Goal: Check status: Check status

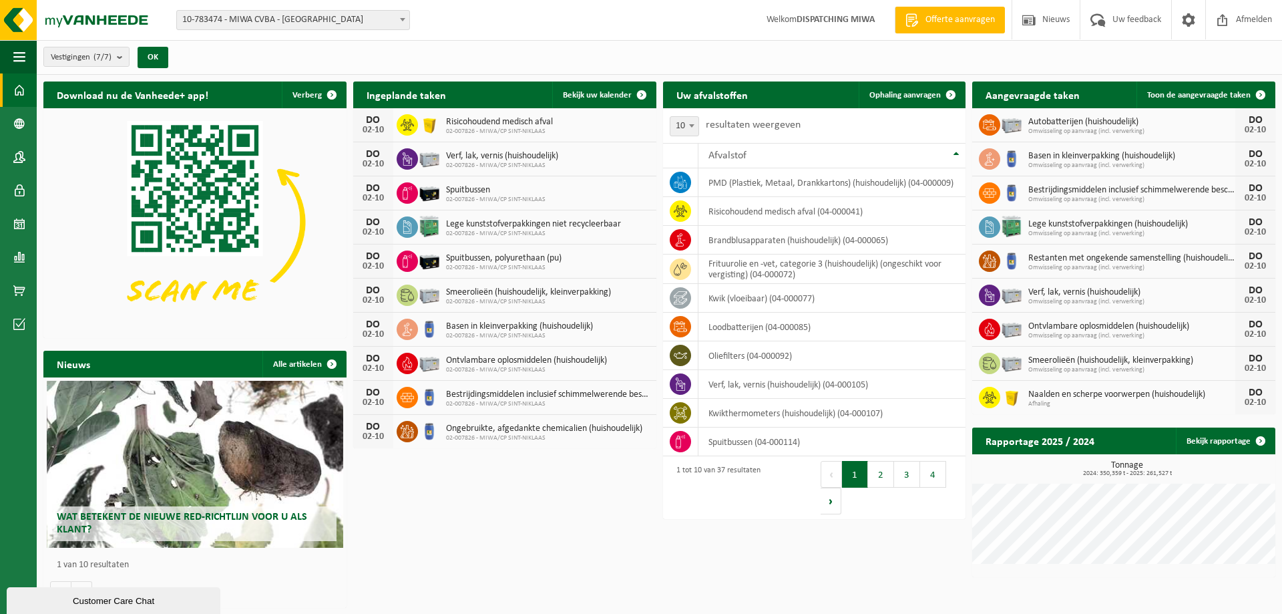
click at [290, 23] on span "10-783474 - MIWA CVBA - [GEOGRAPHIC_DATA]" at bounding box center [293, 20] width 232 height 19
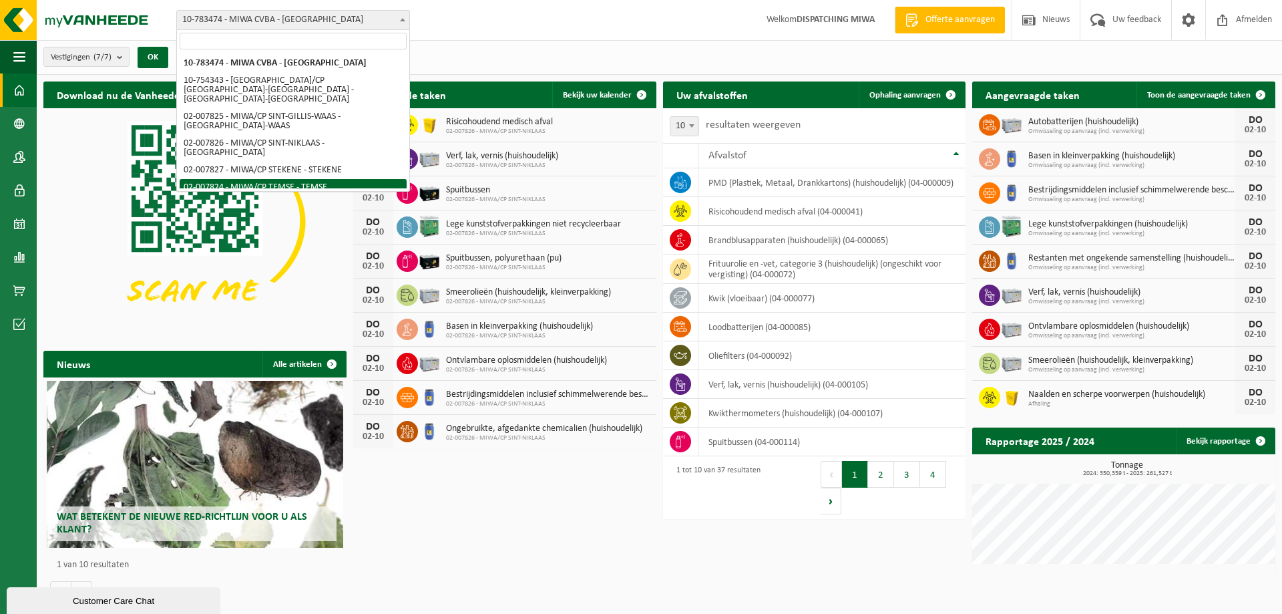
select select "27797"
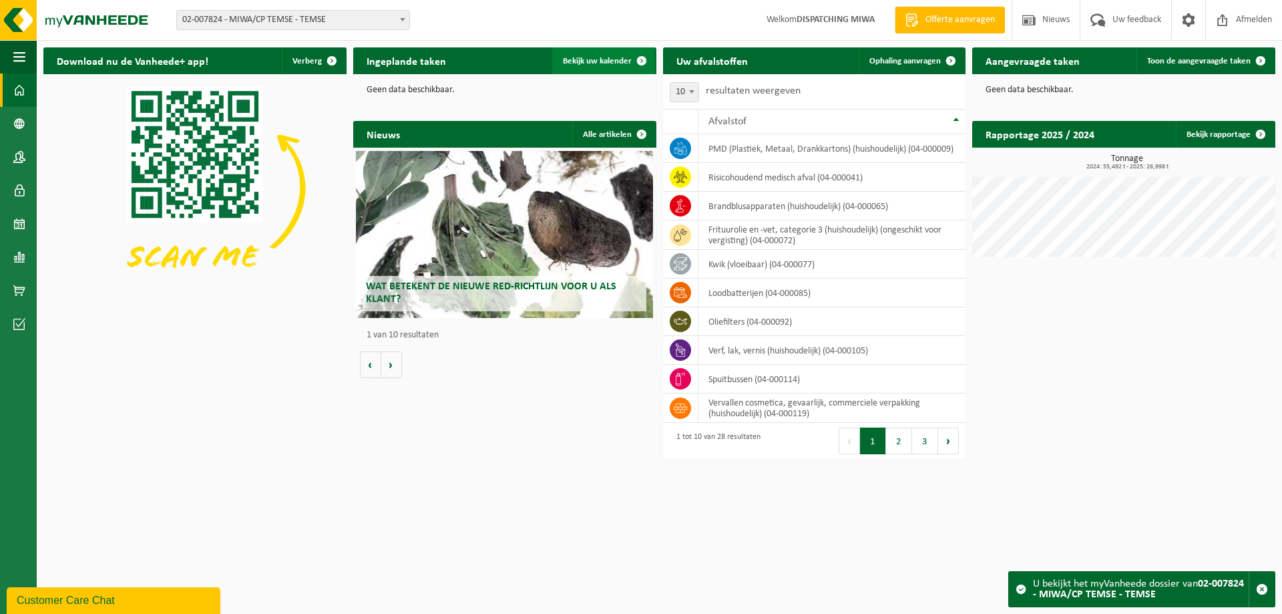
click at [594, 63] on span "Bekijk uw kalender" at bounding box center [597, 61] width 69 height 9
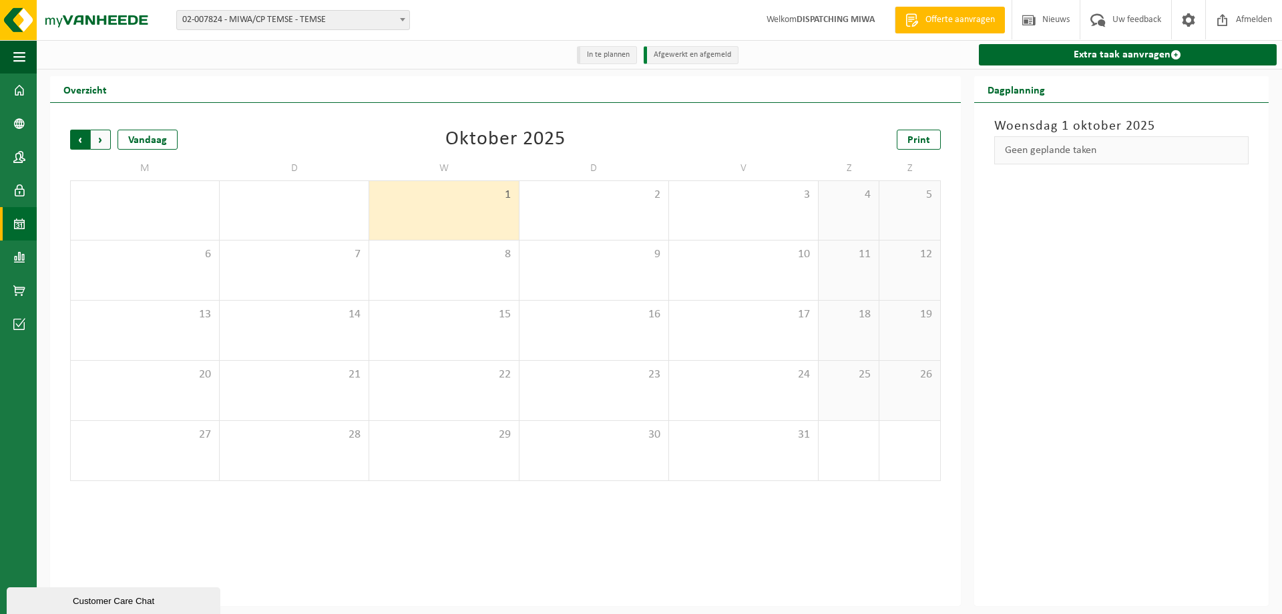
click at [103, 140] on span "Volgende" at bounding box center [101, 140] width 20 height 20
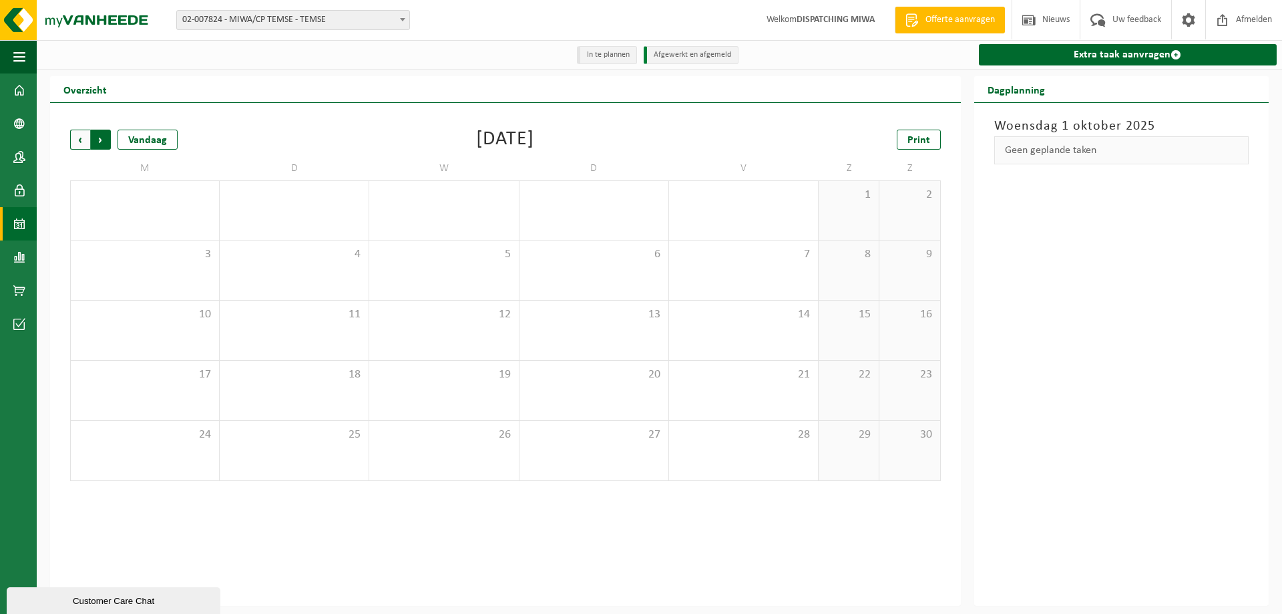
click at [83, 139] on span "Vorige" at bounding box center [80, 140] width 20 height 20
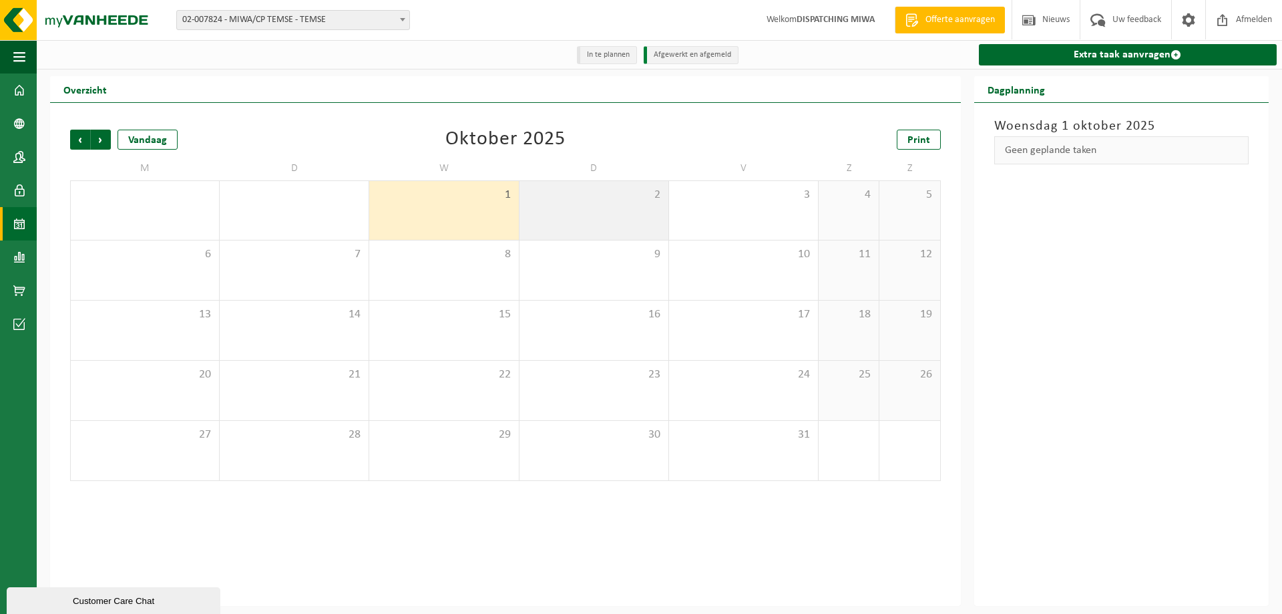
click at [590, 214] on div "2" at bounding box center [593, 210] width 149 height 59
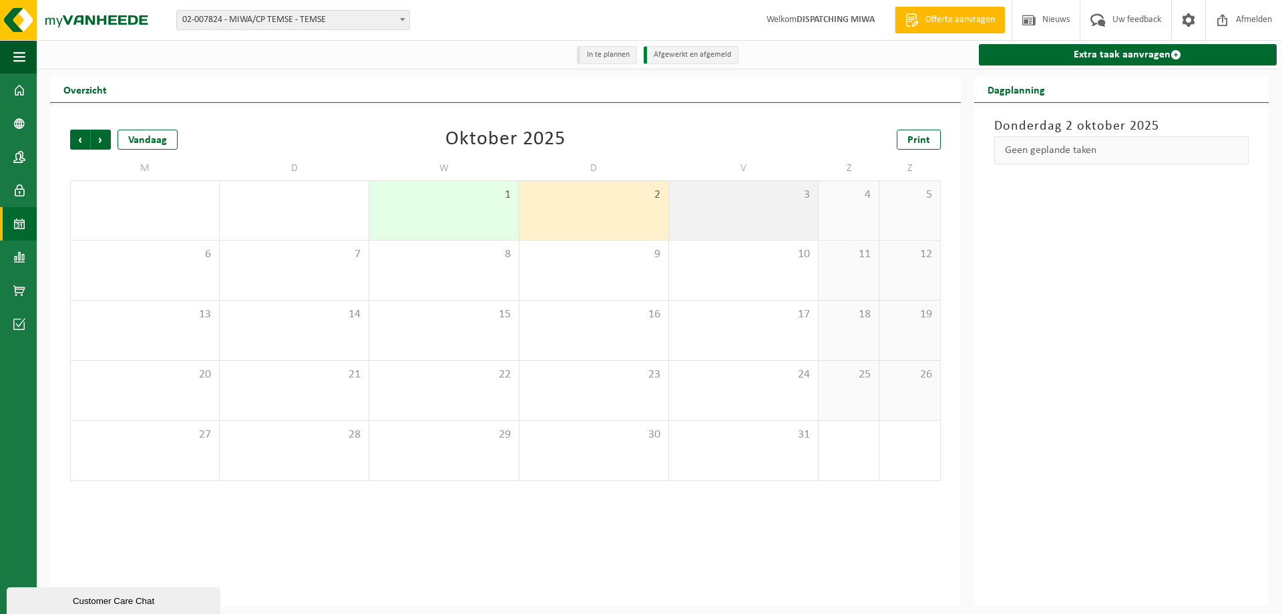
click at [712, 214] on div "3" at bounding box center [743, 210] width 149 height 59
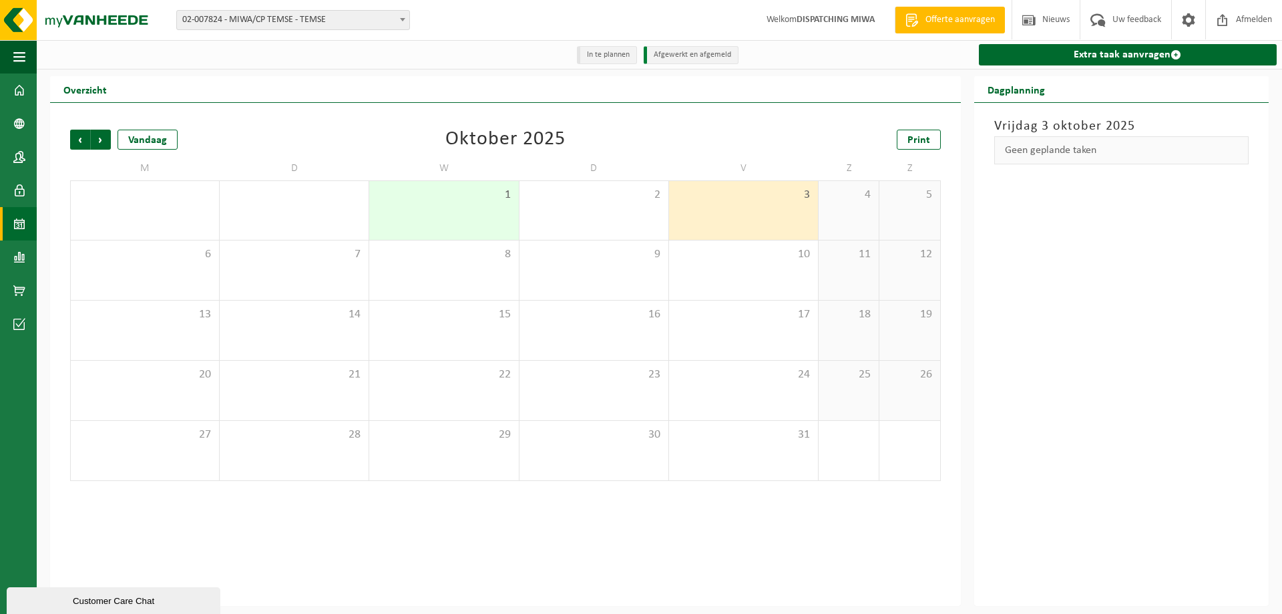
click at [850, 222] on div "4" at bounding box center [848, 210] width 60 height 59
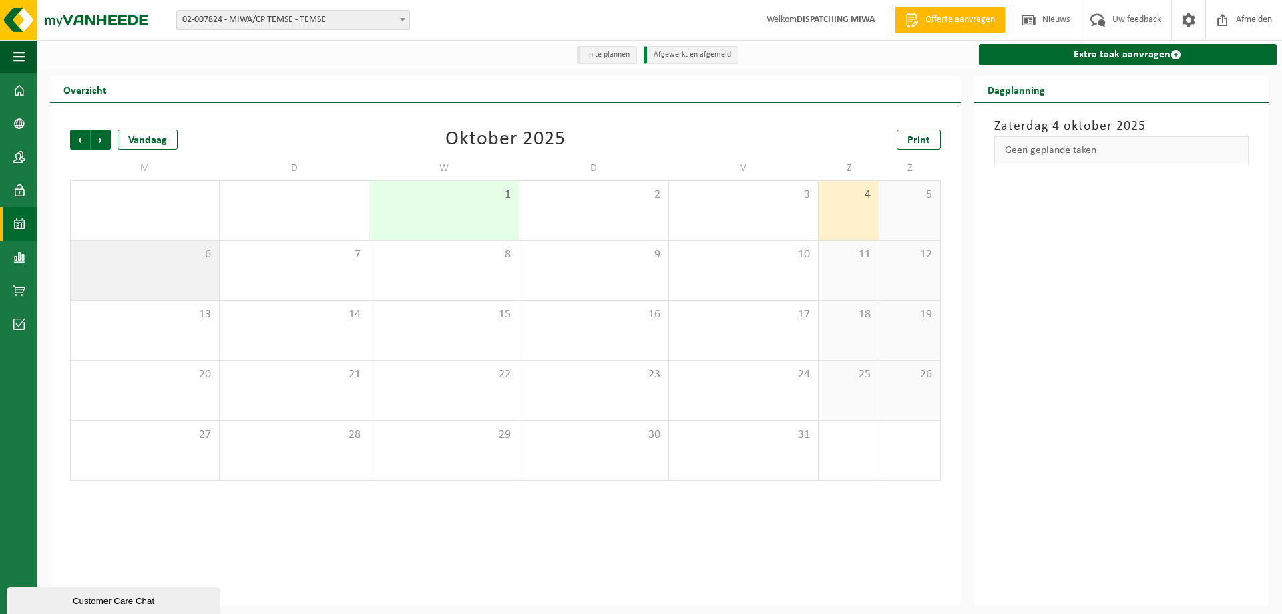
click at [186, 260] on span "6" at bounding box center [144, 254] width 135 height 15
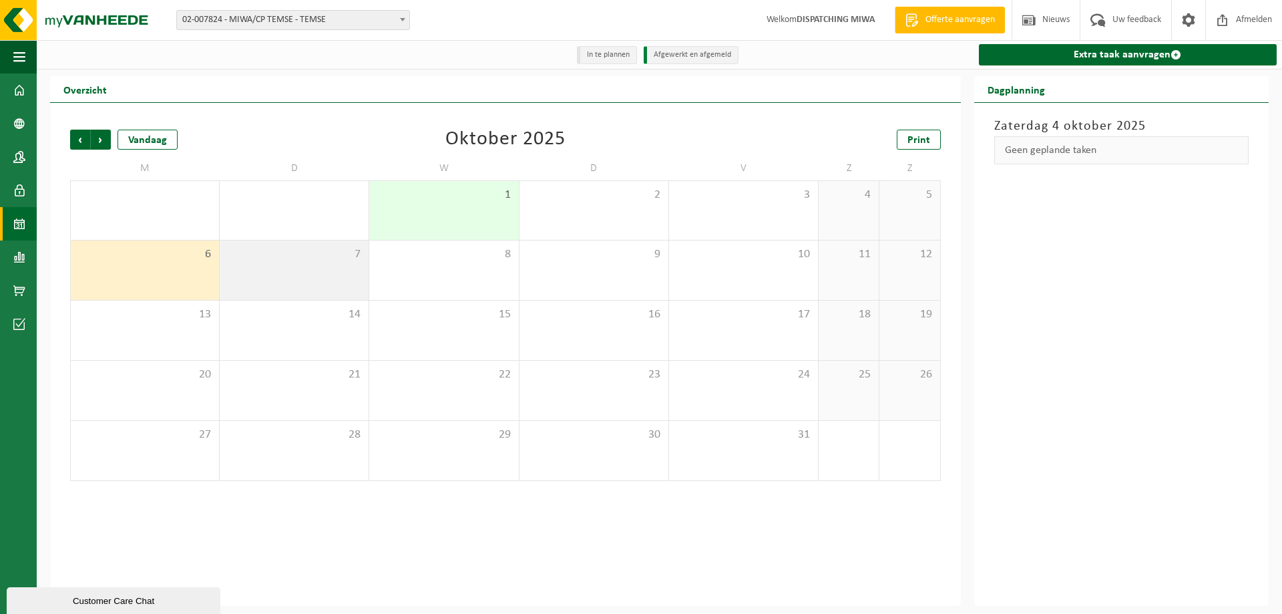
click at [290, 272] on div "7" at bounding box center [294, 269] width 149 height 59
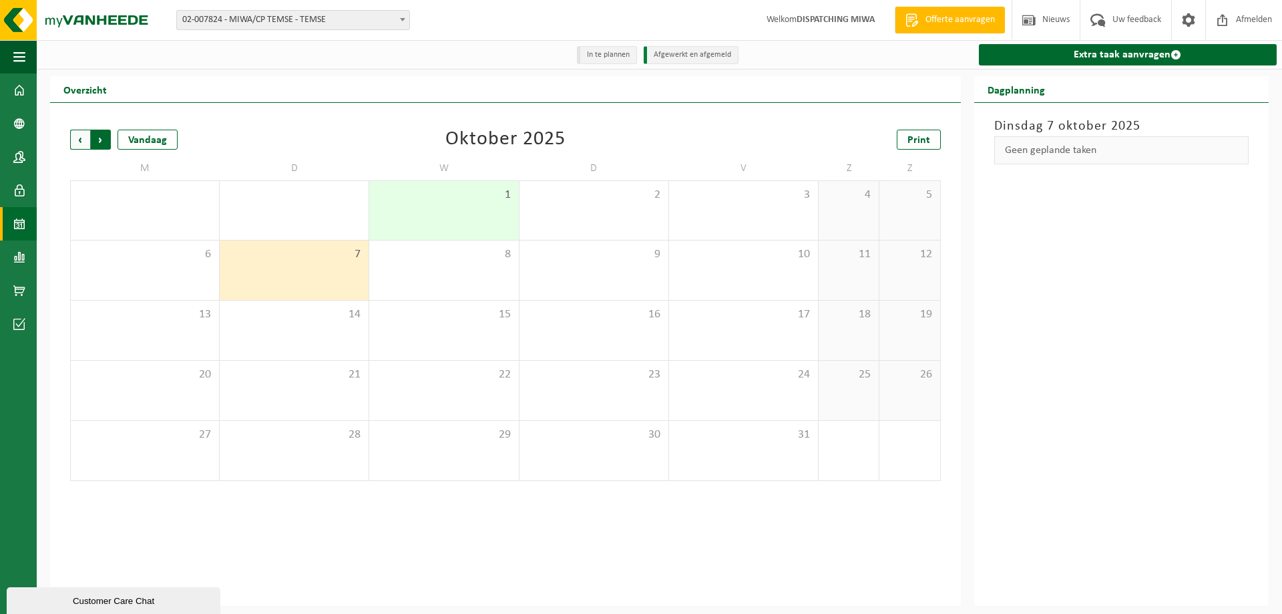
click at [72, 140] on span "Vorige" at bounding box center [80, 140] width 20 height 20
